Goal: Task Accomplishment & Management: Manage account settings

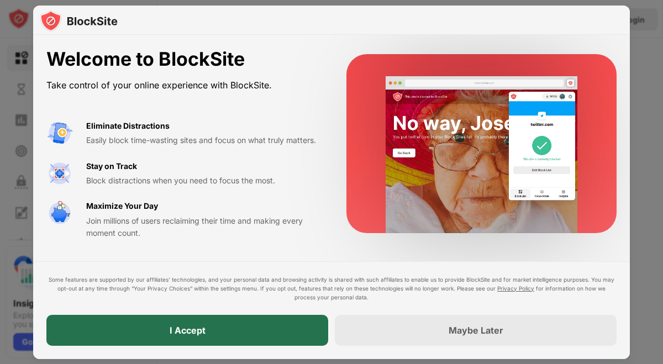
click at [190, 333] on div "I Accept" at bounding box center [188, 330] width 36 height 11
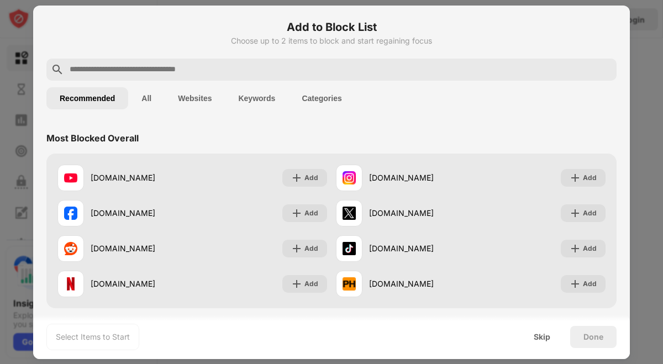
click at [154, 98] on button "All" at bounding box center [146, 98] width 36 height 22
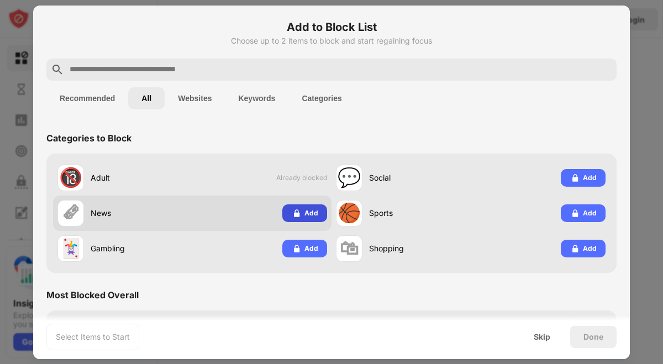
click at [317, 217] on div "Add" at bounding box center [312, 213] width 14 height 11
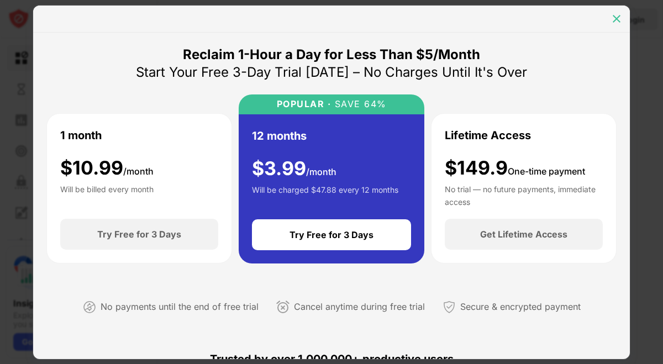
click at [621, 20] on img at bounding box center [616, 18] width 11 height 11
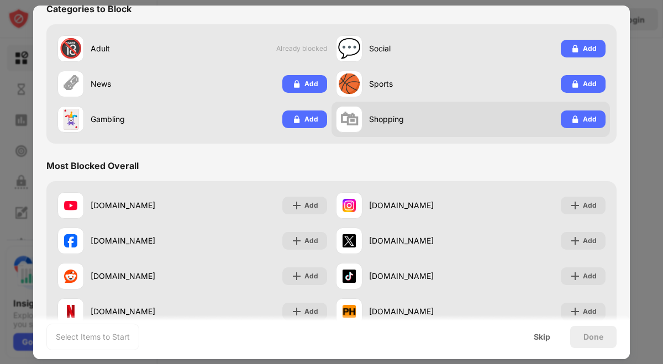
scroll to position [126, 0]
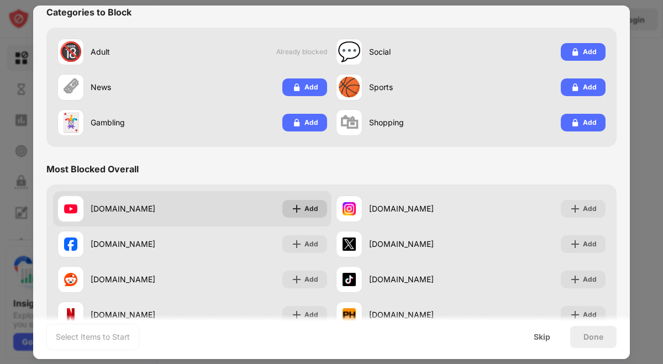
click at [307, 205] on div "Add" at bounding box center [312, 208] width 14 height 11
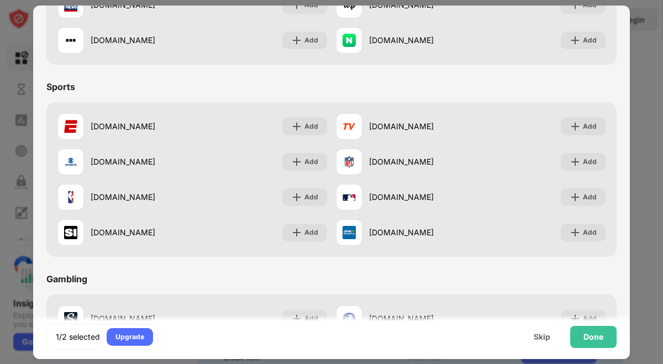
scroll to position [993, 0]
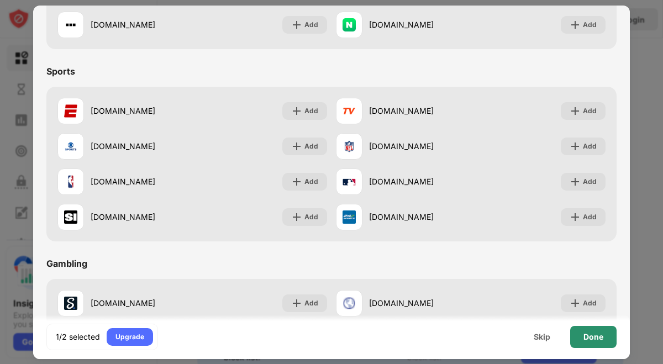
click at [604, 341] on div "Done" at bounding box center [594, 337] width 46 height 22
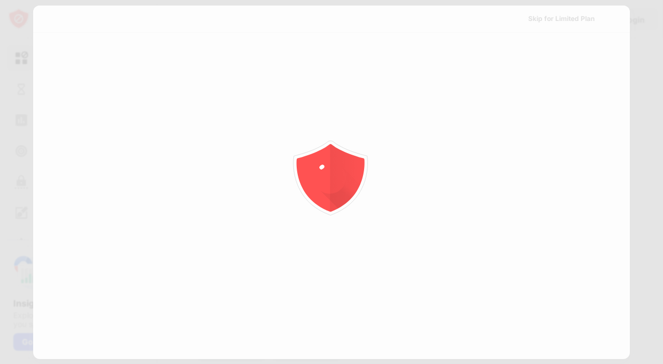
scroll to position [0, 0]
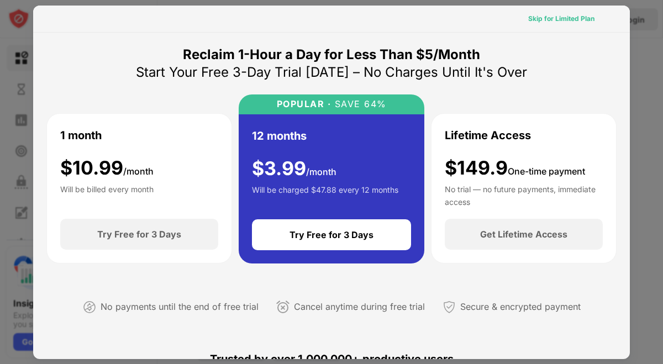
click at [581, 19] on div "Skip for Limited Plan" at bounding box center [562, 18] width 66 height 11
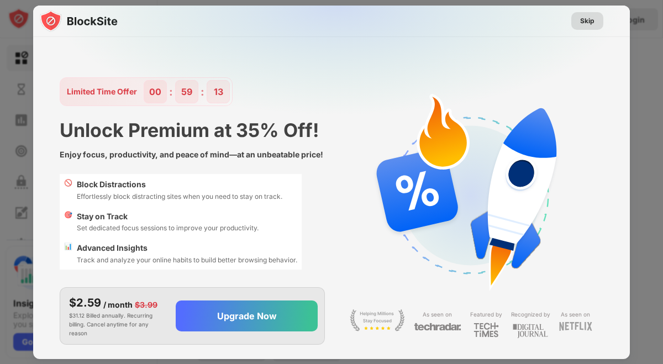
click at [596, 19] on div "Skip" at bounding box center [588, 21] width 32 height 18
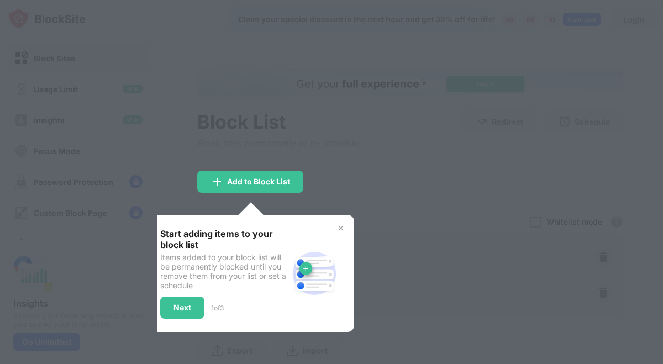
click at [343, 227] on img at bounding box center [341, 228] width 9 height 9
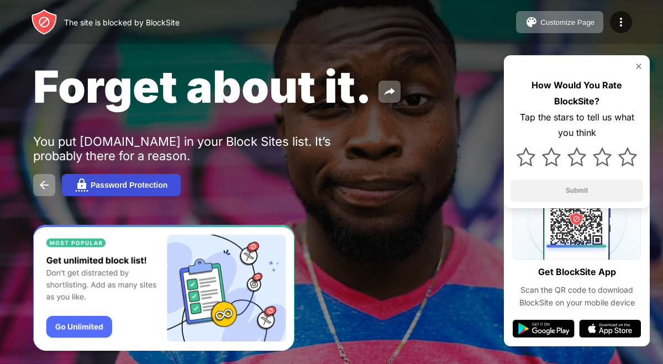
click at [135, 189] on div "Password Protection" at bounding box center [129, 185] width 77 height 9
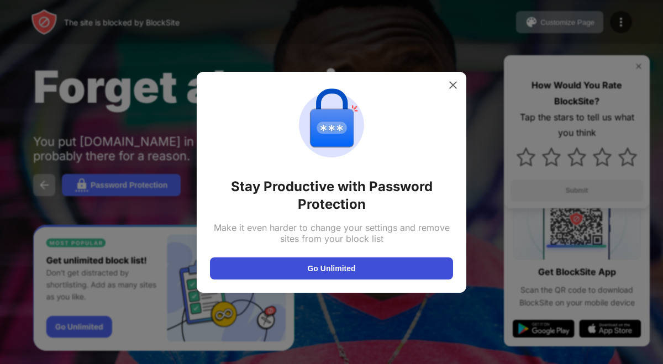
click at [318, 265] on button "Go Unlimited" at bounding box center [331, 269] width 243 height 22
